Goal: Information Seeking & Learning: Learn about a topic

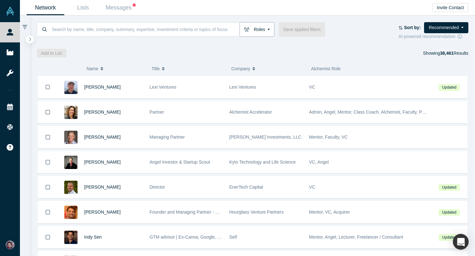
click at [259, 30] on button "Roles" at bounding box center [256, 29] width 35 height 15
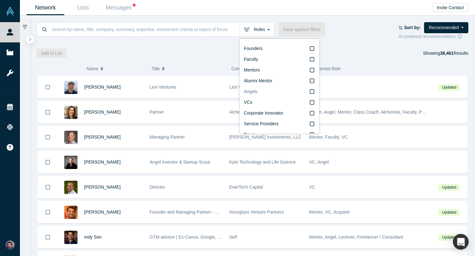
click at [254, 90] on span "Angels" at bounding box center [251, 91] width 14 height 5
click at [0, 0] on input "Angels" at bounding box center [0, 0] width 0 height 0
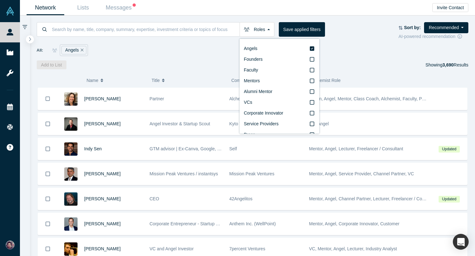
click at [201, 59] on div "Roles Angels Founders Faculty Mentors Alumni Mentor VCs Corporate Innovator Ser…" at bounding box center [252, 43] width 445 height 54
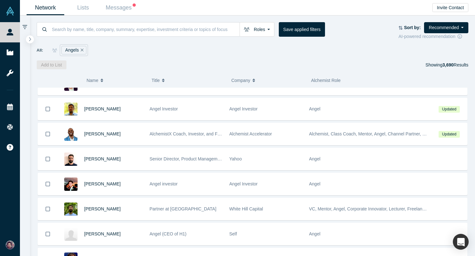
scroll to position [3746, 0]
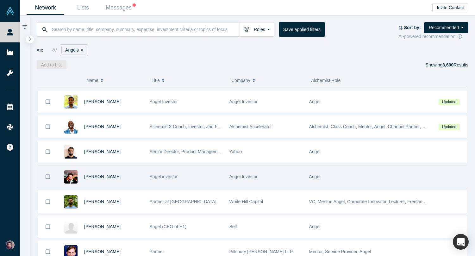
click at [133, 186] on div "[PERSON_NAME]" at bounding box center [113, 177] width 59 height 22
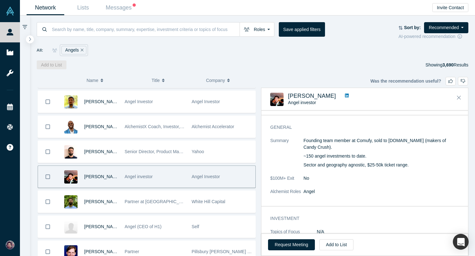
scroll to position [19, 0]
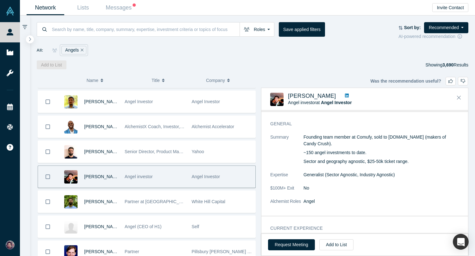
click at [345, 94] on icon at bounding box center [347, 96] width 4 height 4
click at [461, 95] on button "Close" at bounding box center [458, 98] width 9 height 10
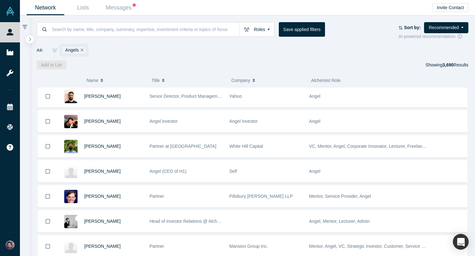
scroll to position [3812, 0]
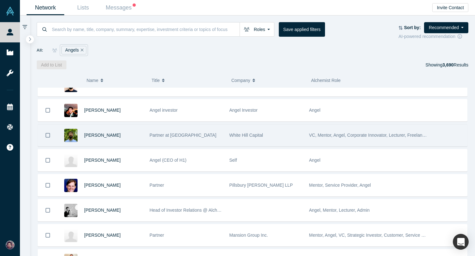
click at [140, 141] on div "[PERSON_NAME]" at bounding box center [113, 135] width 59 height 22
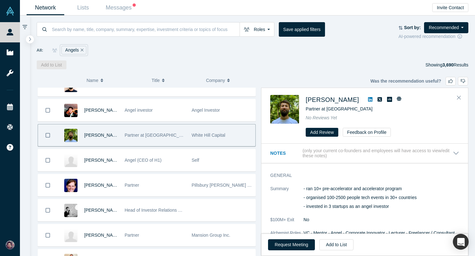
click at [368, 100] on icon at bounding box center [370, 99] width 4 height 5
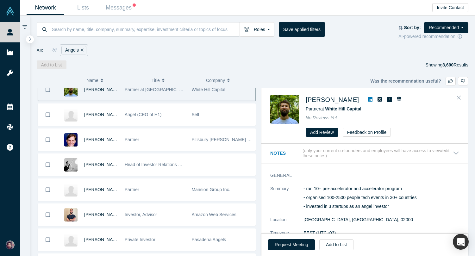
scroll to position [3873, 0]
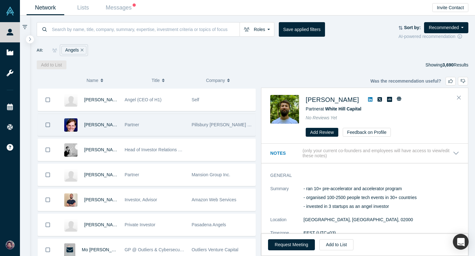
click at [106, 130] on div "[PERSON_NAME]" at bounding box center [101, 125] width 34 height 22
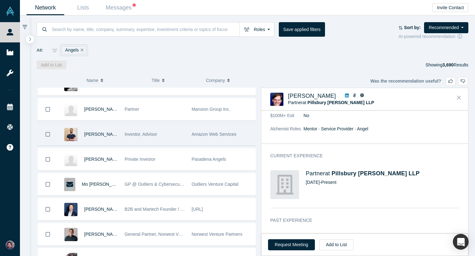
scroll to position [3939, 0]
click at [160, 135] on div "Investor, Advisor" at bounding box center [155, 134] width 60 height 22
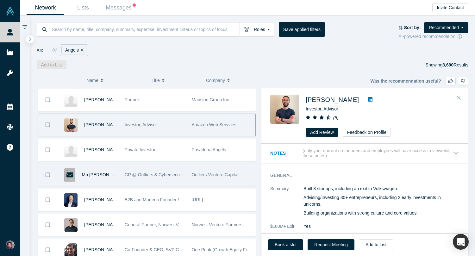
scroll to position [3935, 0]
